Goal: Information Seeking & Learning: Find specific fact

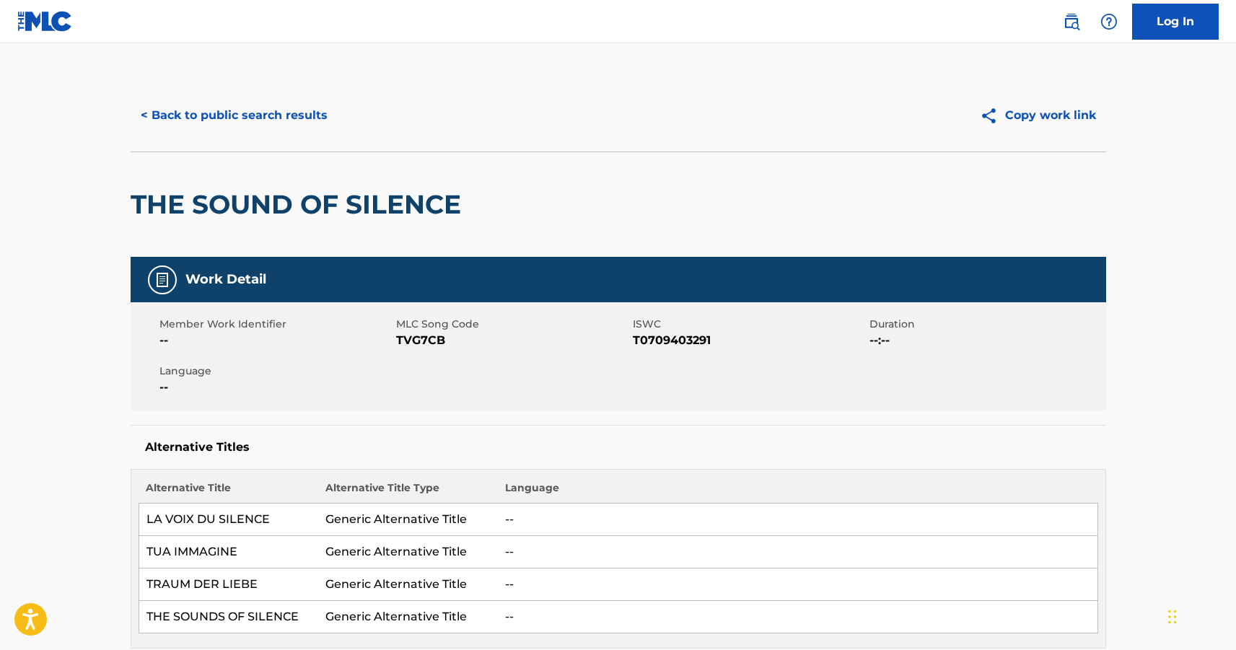
click at [181, 120] on button "< Back to public search results" at bounding box center [234, 115] width 207 height 36
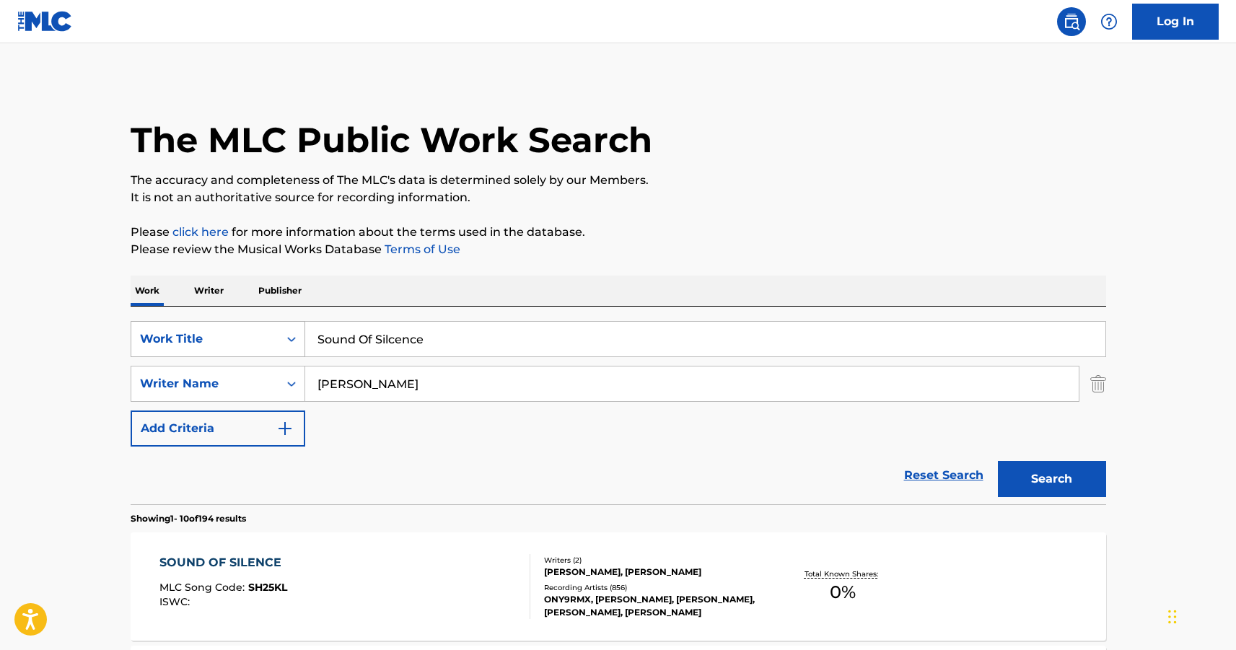
drag, startPoint x: 447, startPoint y: 341, endPoint x: 261, endPoint y: 335, distance: 187.0
click at [261, 335] on div "SearchWithCriteria3b6aa6d5-013a-4b17-a303-27ceb0056be6 Work Title Sound Of Silc…" at bounding box center [619, 339] width 976 height 36
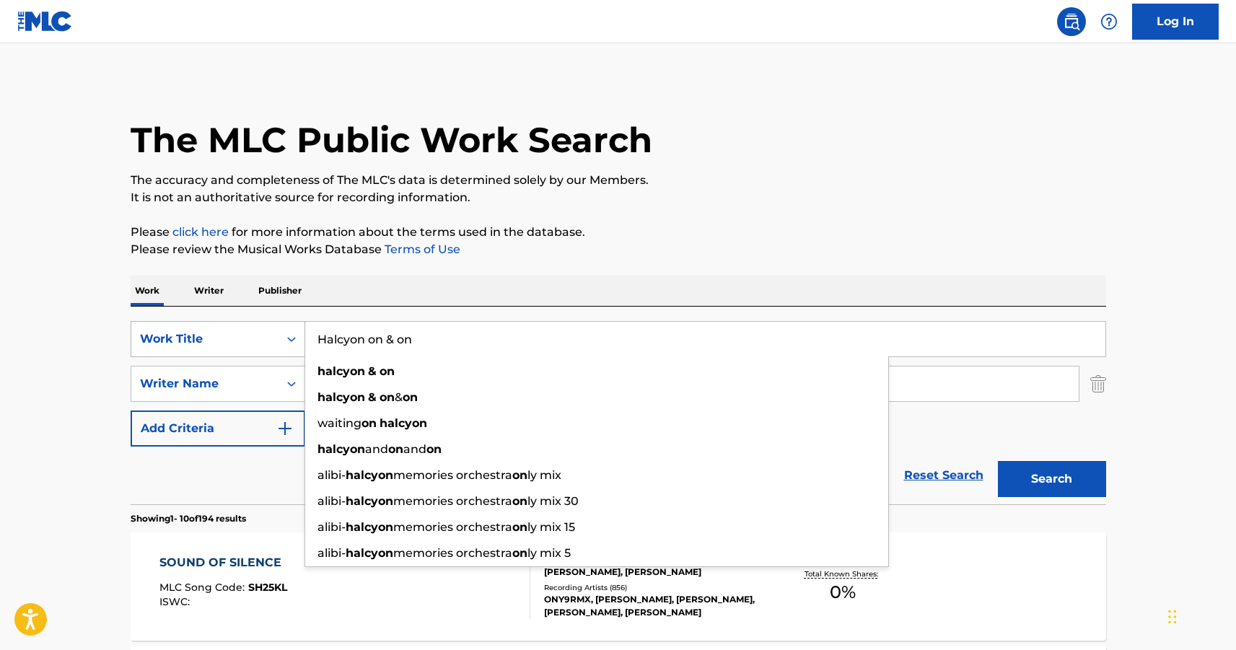
type input "Halcyon on & on"
click at [998, 461] on button "Search" at bounding box center [1052, 479] width 108 height 36
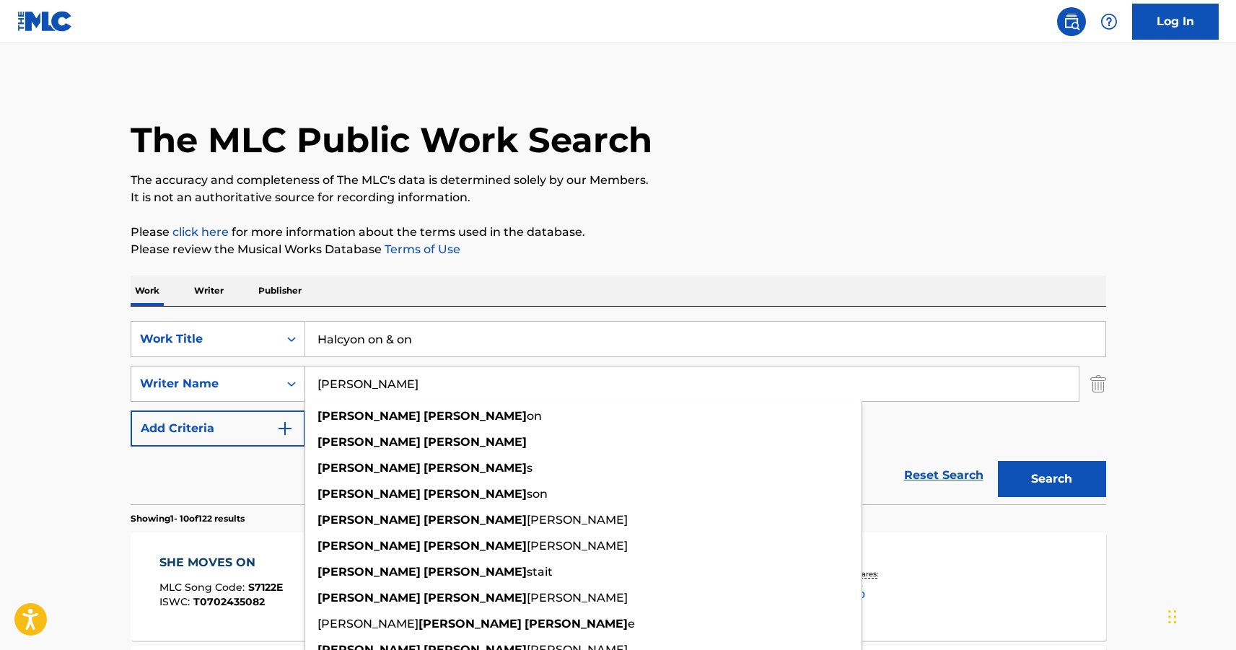
drag, startPoint x: 390, startPoint y: 384, endPoint x: 296, endPoint y: 381, distance: 94.6
click at [296, 381] on div "SearchWithCriteriacd5f7323-bf7a-4ed0-a248-15b6767a5b09 Writer Name [PERSON_NAME…" at bounding box center [619, 384] width 976 height 36
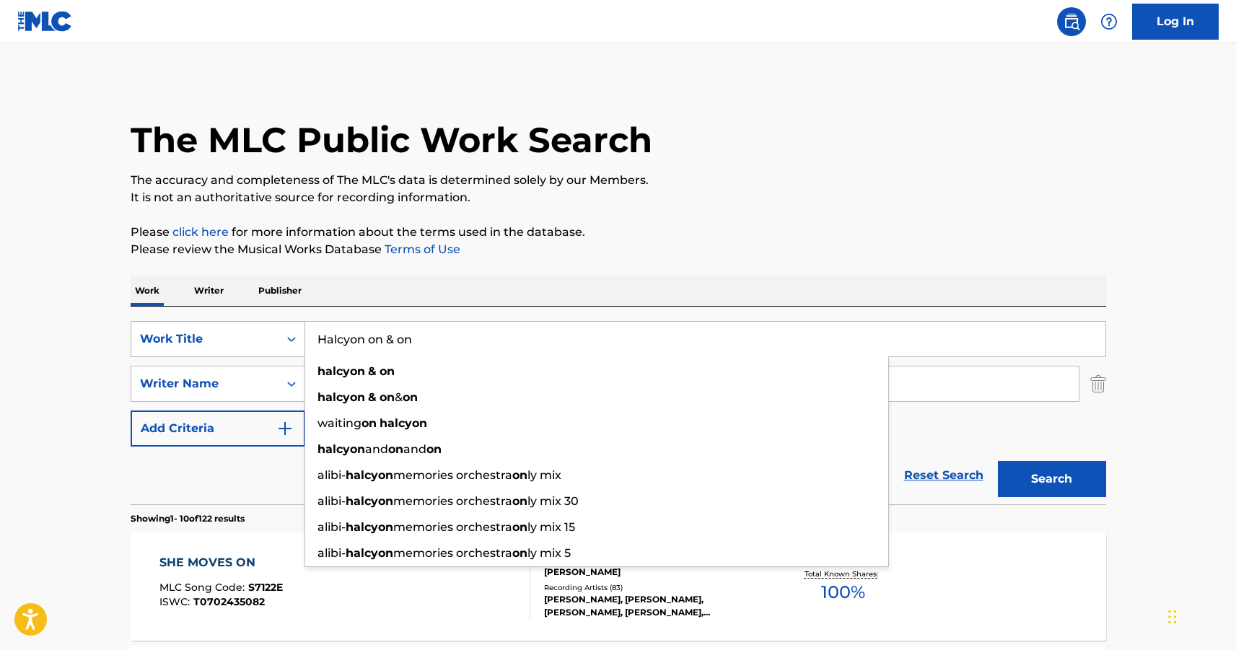
drag, startPoint x: 458, startPoint y: 340, endPoint x: 289, endPoint y: 346, distance: 169.7
click at [290, 346] on div "SearchWithCriteria3b6aa6d5-013a-4b17-a303-27ceb0056be6 Work Title Halcyon on & …" at bounding box center [619, 339] width 976 height 36
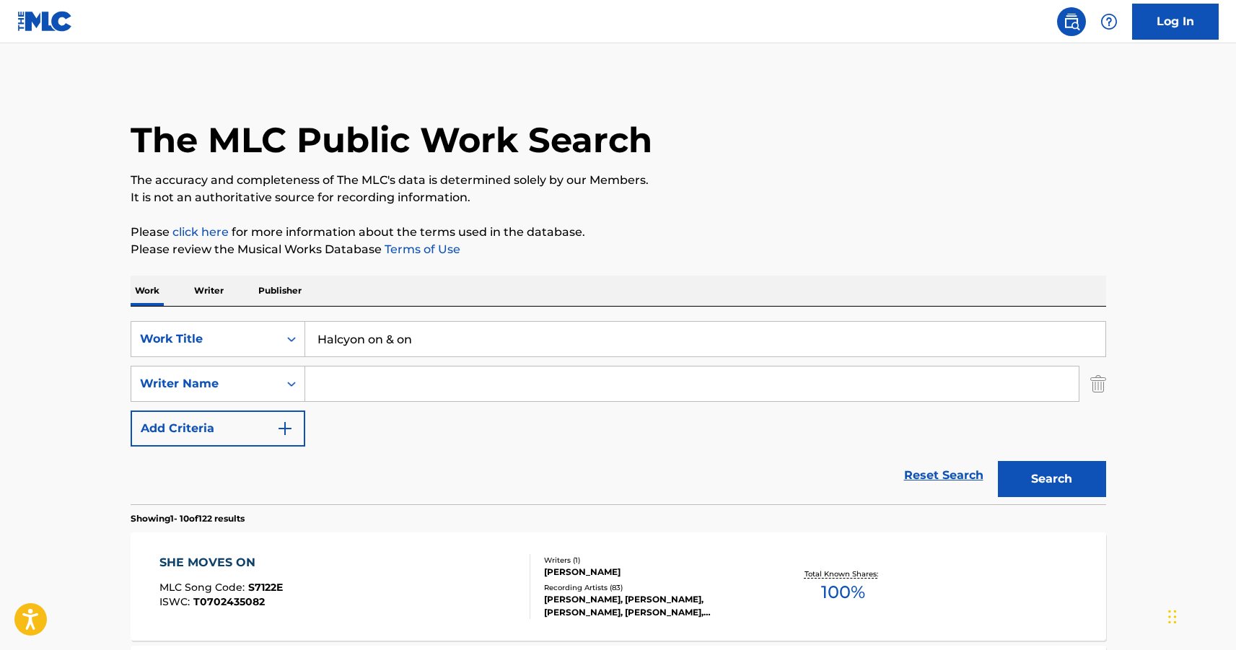
click at [437, 401] on input "Search Form" at bounding box center [692, 384] width 774 height 35
paste input "[PERSON_NAME]"
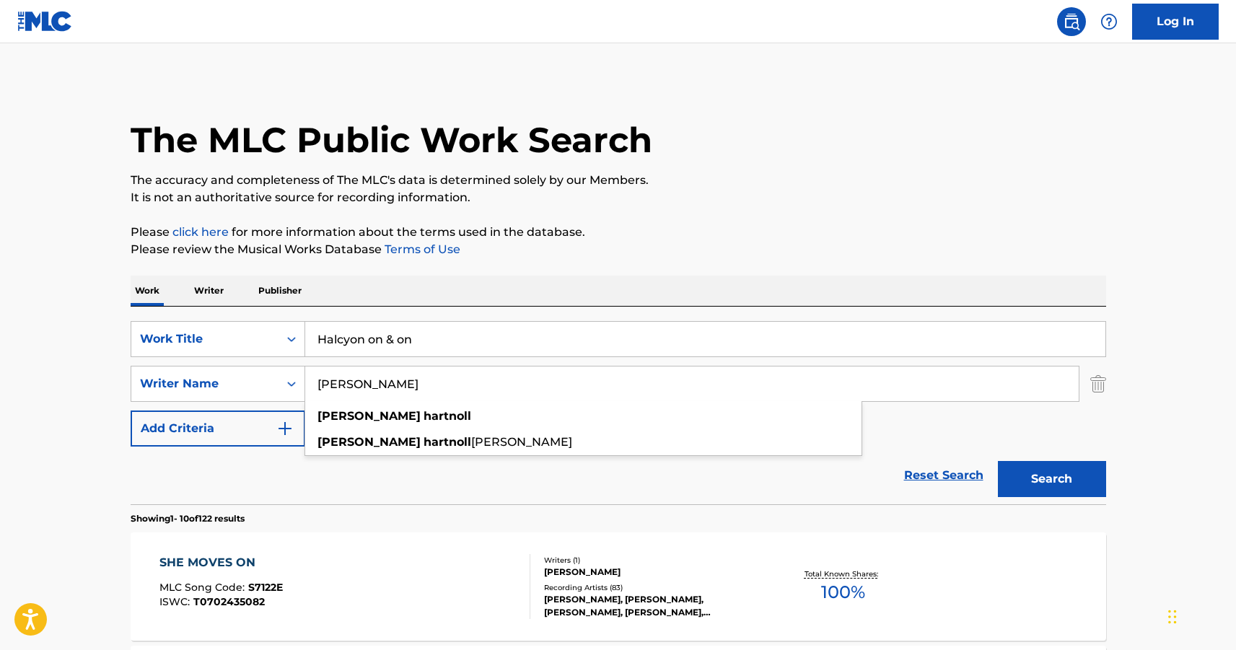
type input "[PERSON_NAME]"
click at [1045, 472] on button "Search" at bounding box center [1052, 479] width 108 height 36
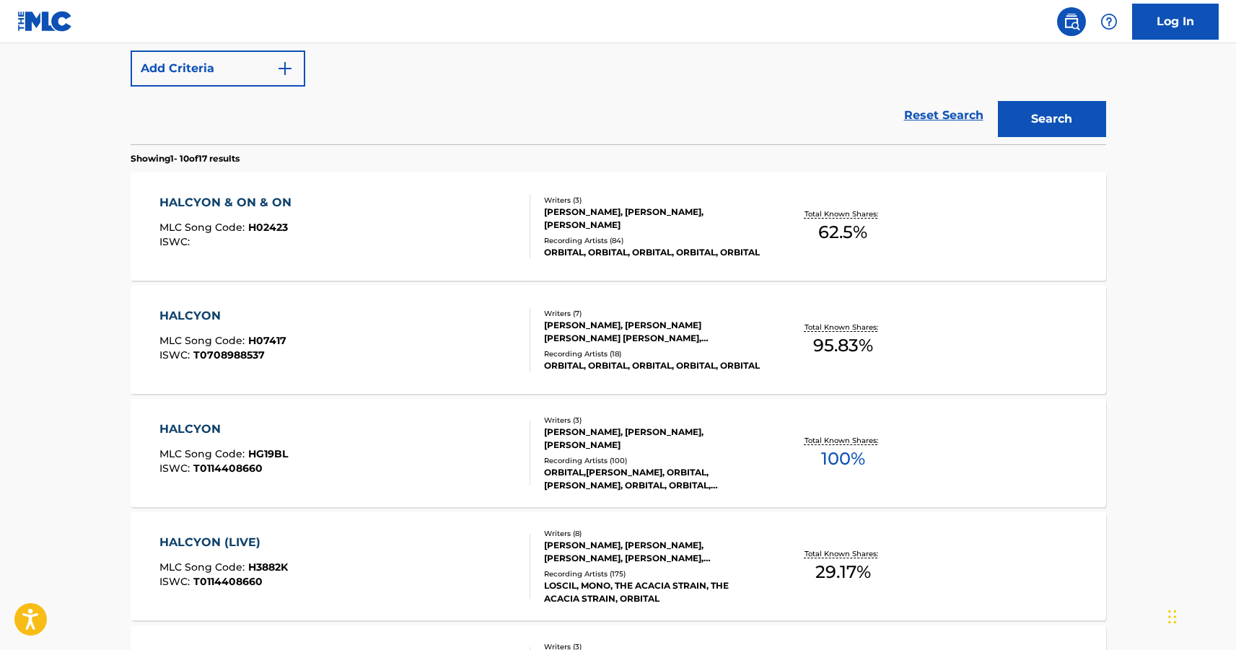
scroll to position [361, 0]
click at [227, 200] on div "HALCYON & ON & ON" at bounding box center [229, 201] width 139 height 17
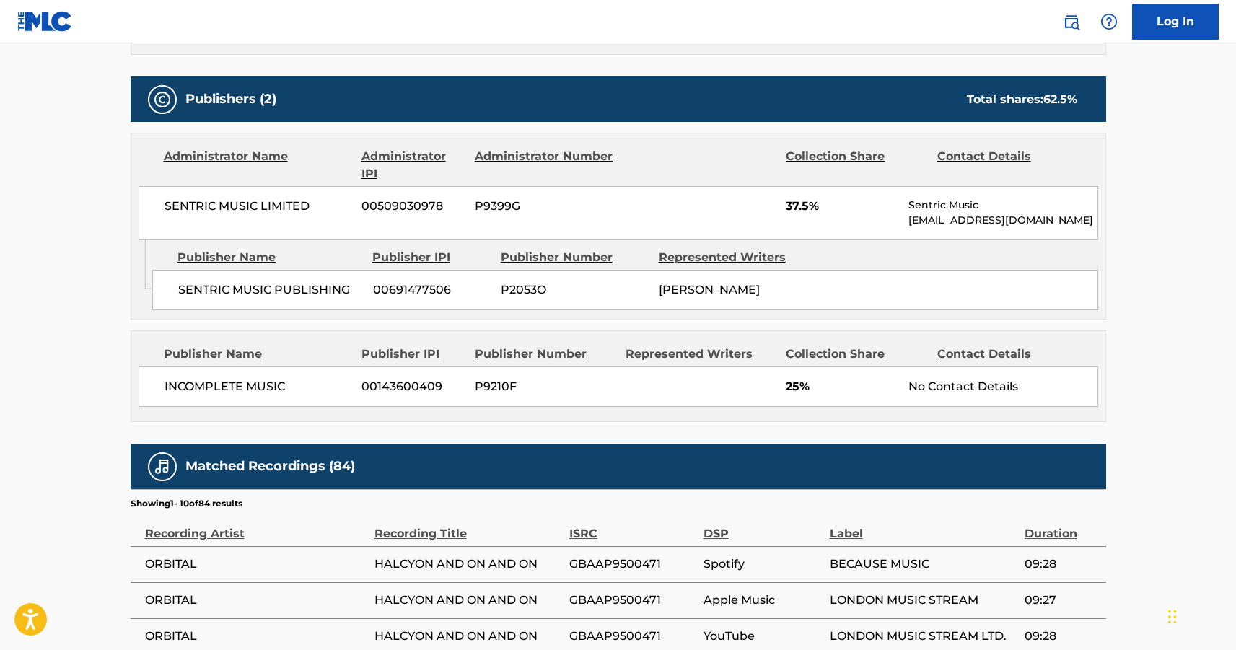
scroll to position [794, 0]
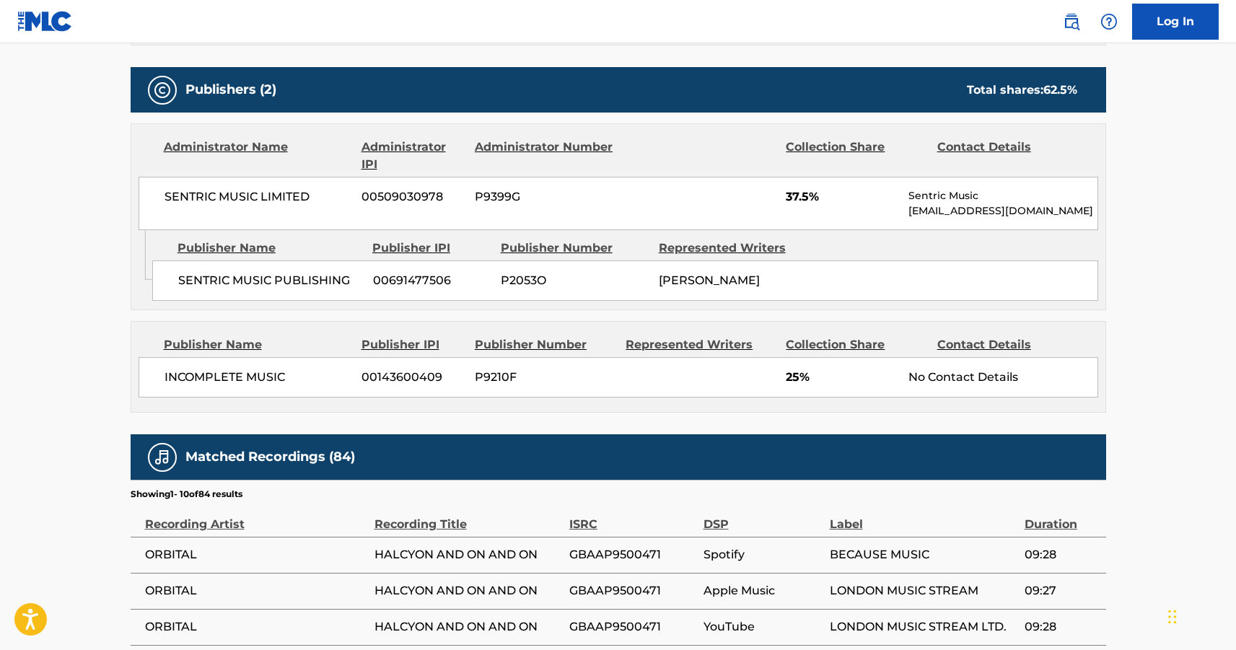
scroll to position [443, 0]
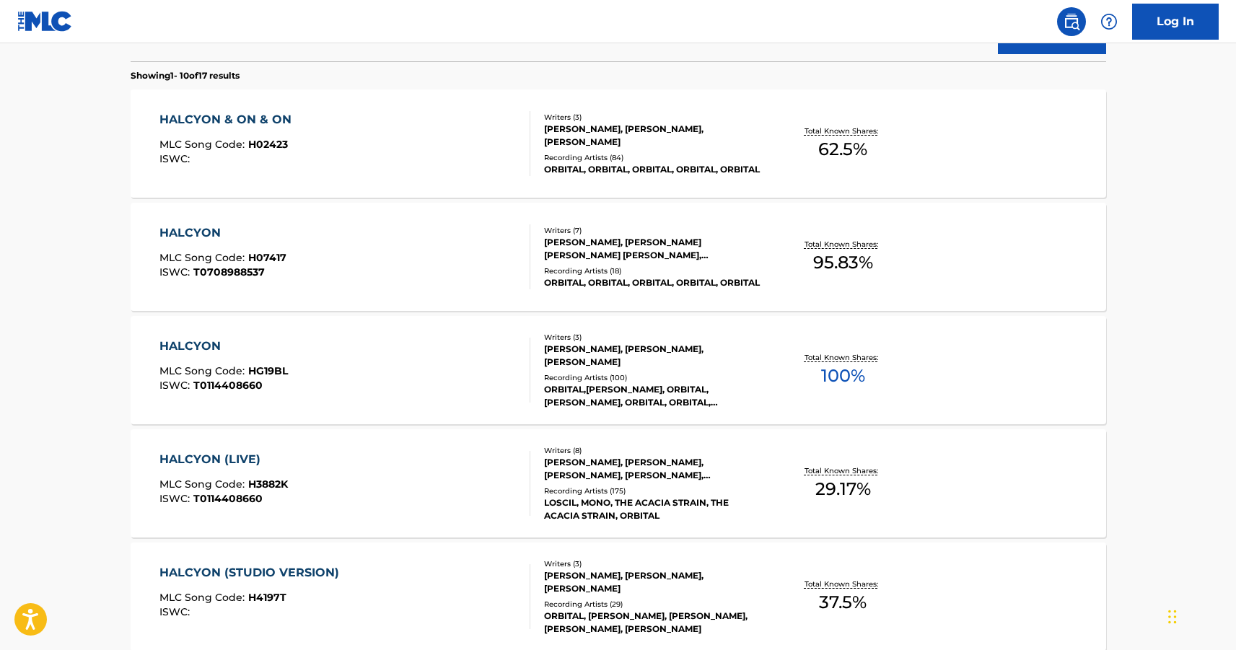
click at [206, 344] on div "HALCYON" at bounding box center [224, 346] width 128 height 17
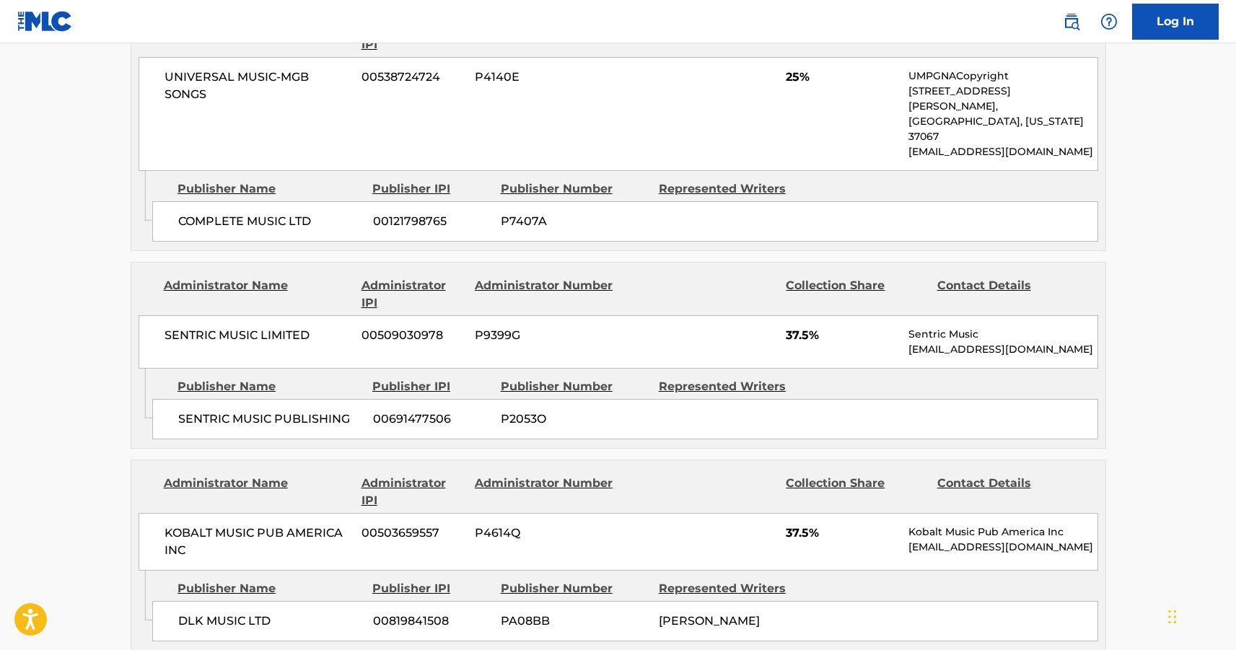
scroll to position [1010, 0]
